Goal: Find specific page/section: Find specific page/section

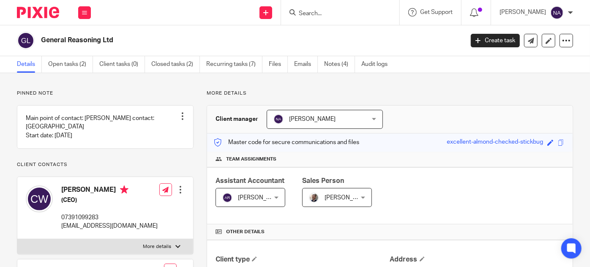
click at [362, 19] on div at bounding box center [340, 12] width 118 height 25
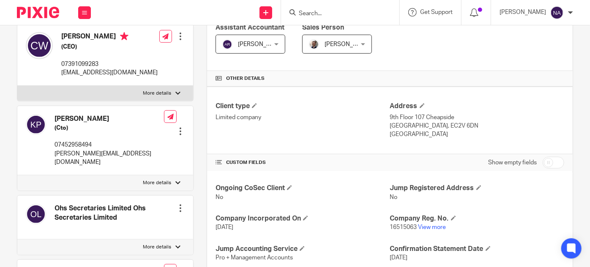
click at [348, 12] on input "Search" at bounding box center [336, 14] width 76 height 8
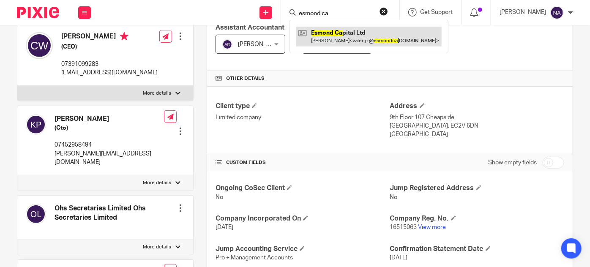
type input "esmond ca"
click at [356, 29] on link at bounding box center [368, 36] width 145 height 19
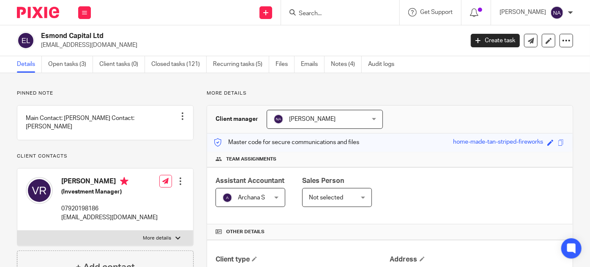
click at [362, 13] on input "Search" at bounding box center [336, 14] width 76 height 8
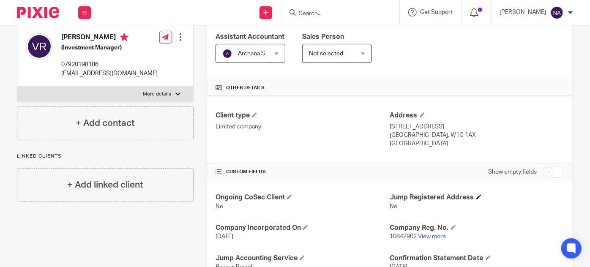
scroll to position [192, 0]
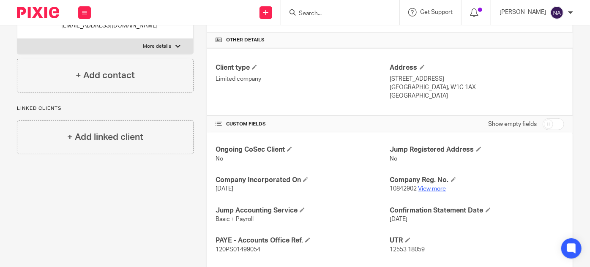
click at [437, 189] on link "View more" at bounding box center [433, 189] width 28 height 6
click at [367, 17] on form at bounding box center [343, 12] width 90 height 11
click at [368, 15] on input "Search" at bounding box center [336, 14] width 76 height 8
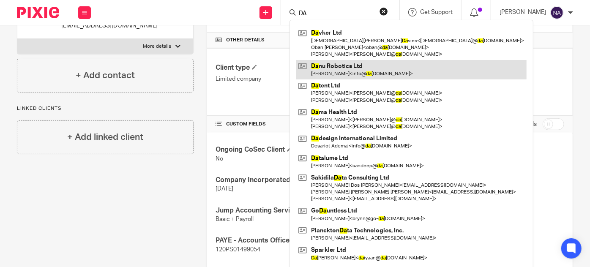
type input "DA"
click at [373, 71] on link at bounding box center [411, 69] width 230 height 19
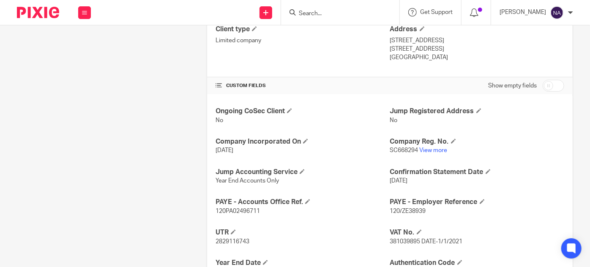
scroll to position [269, 0]
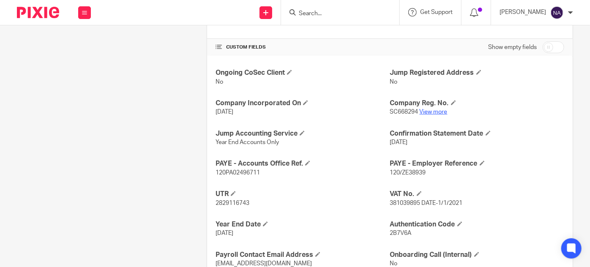
click at [440, 110] on link "View more" at bounding box center [434, 112] width 28 height 6
